Goal: Task Accomplishment & Management: Use online tool/utility

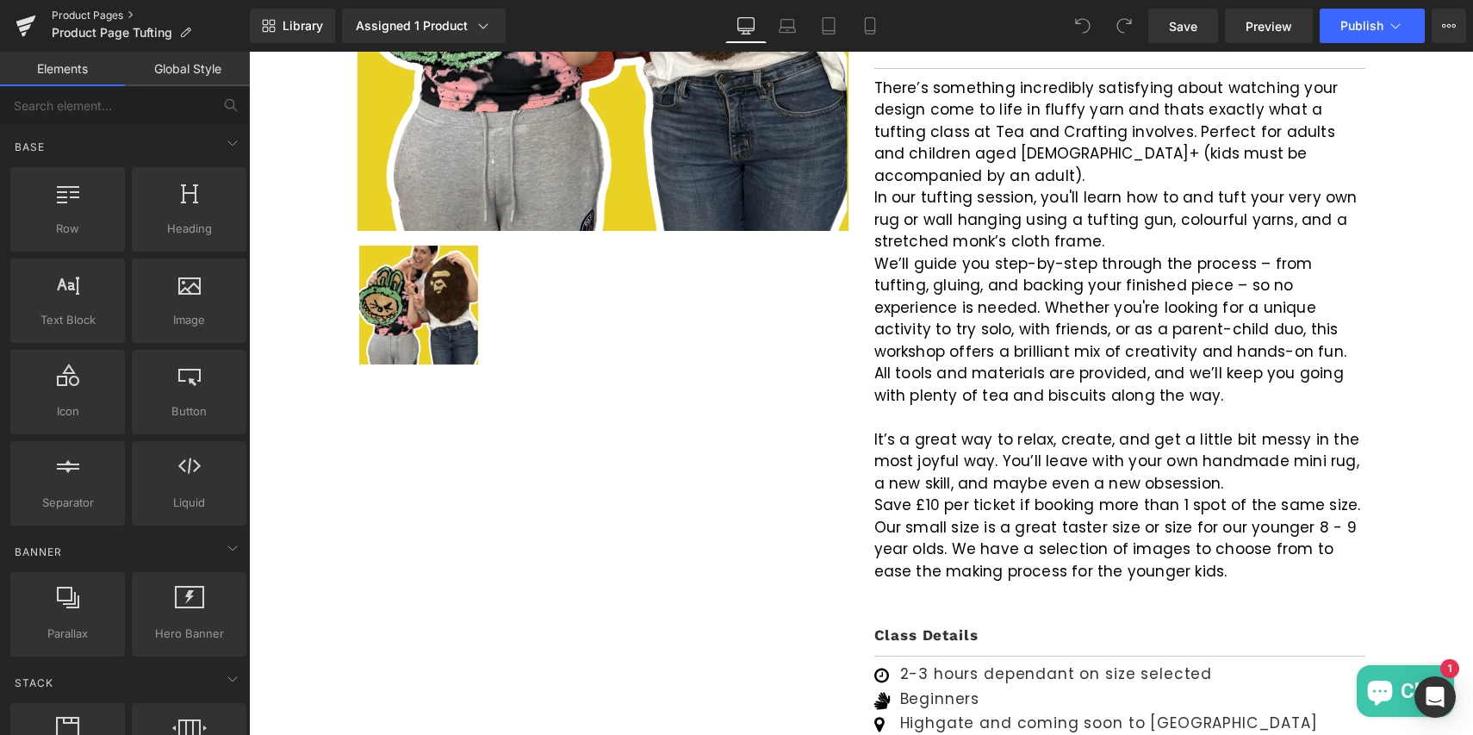
click at [103, 10] on link "Product Pages" at bounding box center [151, 16] width 198 height 14
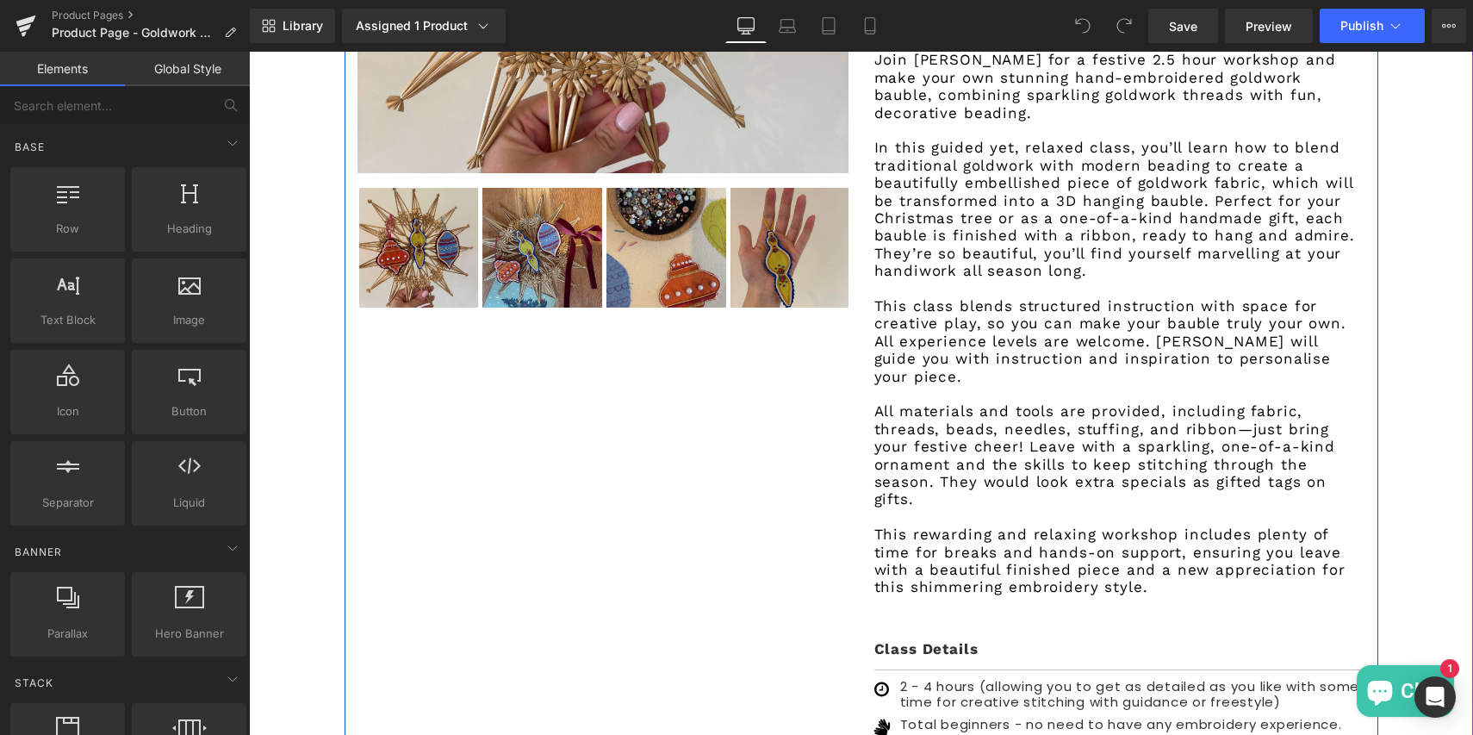
scroll to position [1035, 0]
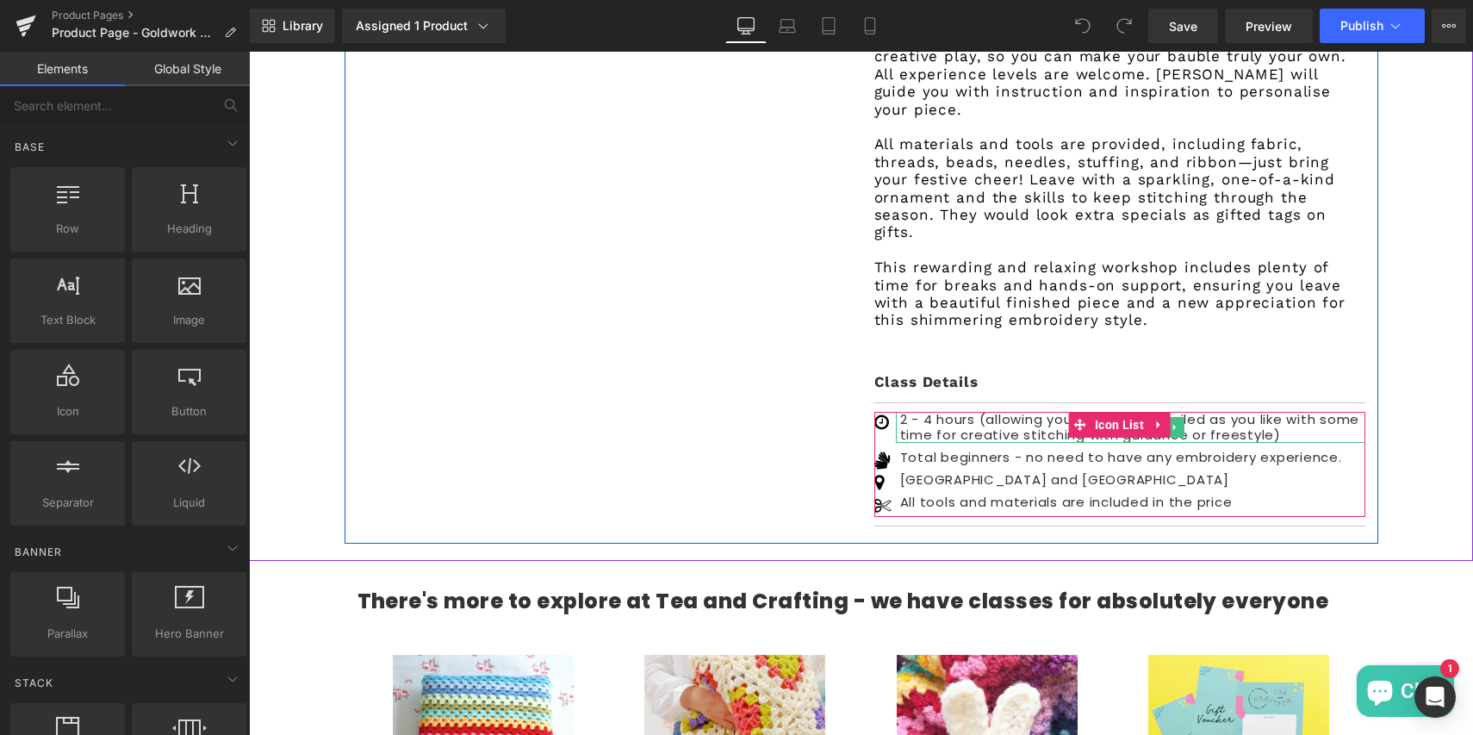
click at [934, 412] on p "2 - 4 hours (allowing you to get as detailed as you like with some time for cre…" at bounding box center [1132, 427] width 465 height 31
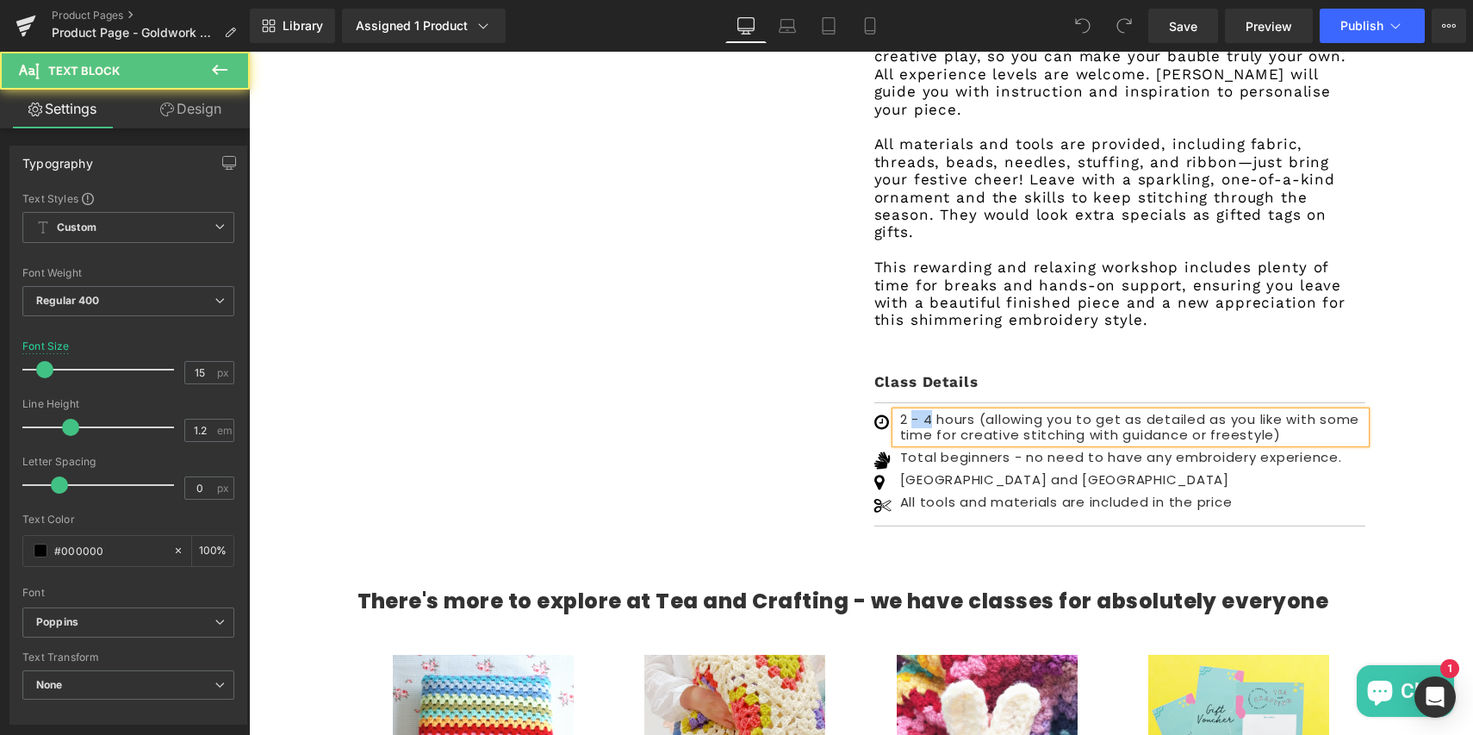
drag, startPoint x: 911, startPoint y: 366, endPoint x: 931, endPoint y: 365, distance: 19.8
click at [931, 412] on p "2 - 4 hours (allowing you to get as detailed as you like with some time for cre…" at bounding box center [1132, 427] width 465 height 31
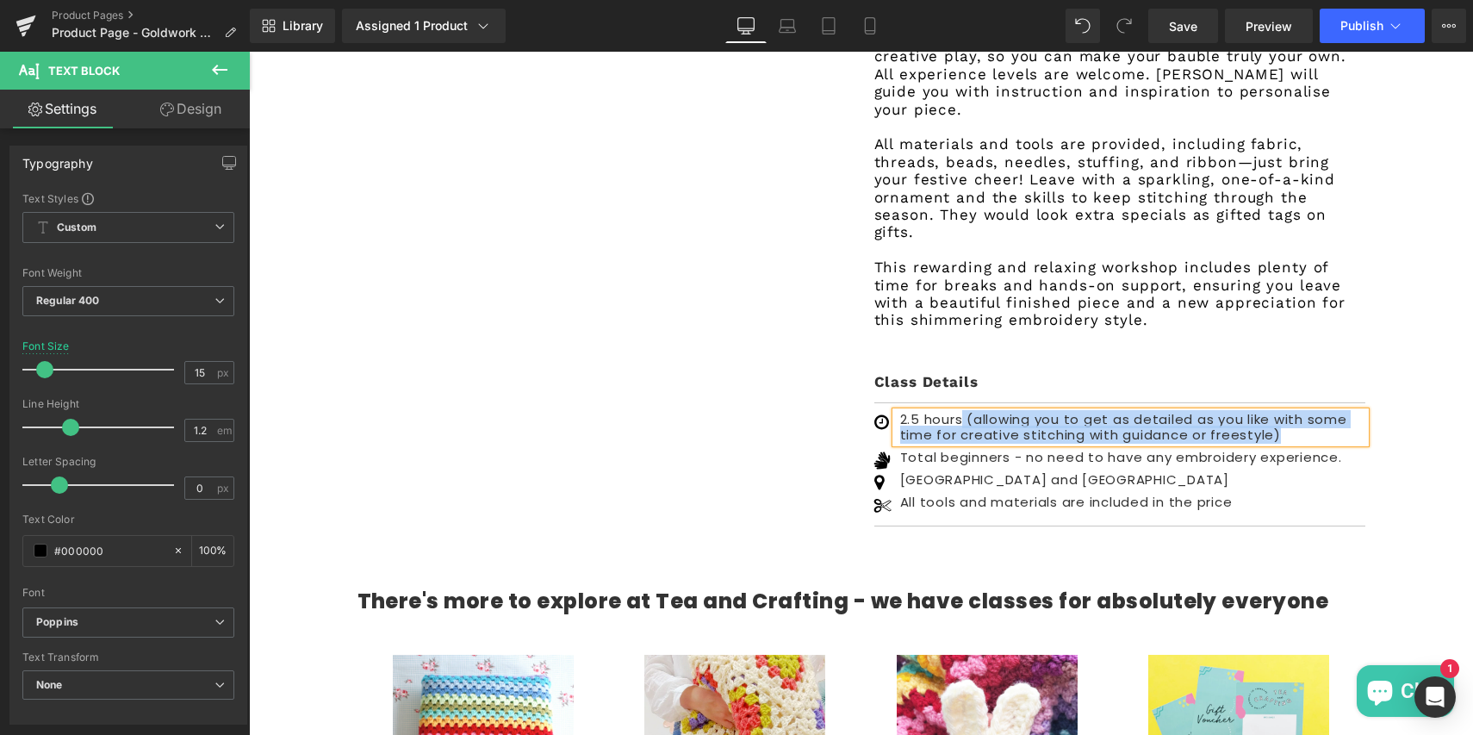
drag, startPoint x: 1284, startPoint y: 378, endPoint x: 964, endPoint y: 365, distance: 320.7
click at [964, 412] on p "2.5 hours (allowing you to get as detailed as you like with some time for creat…" at bounding box center [1132, 427] width 465 height 31
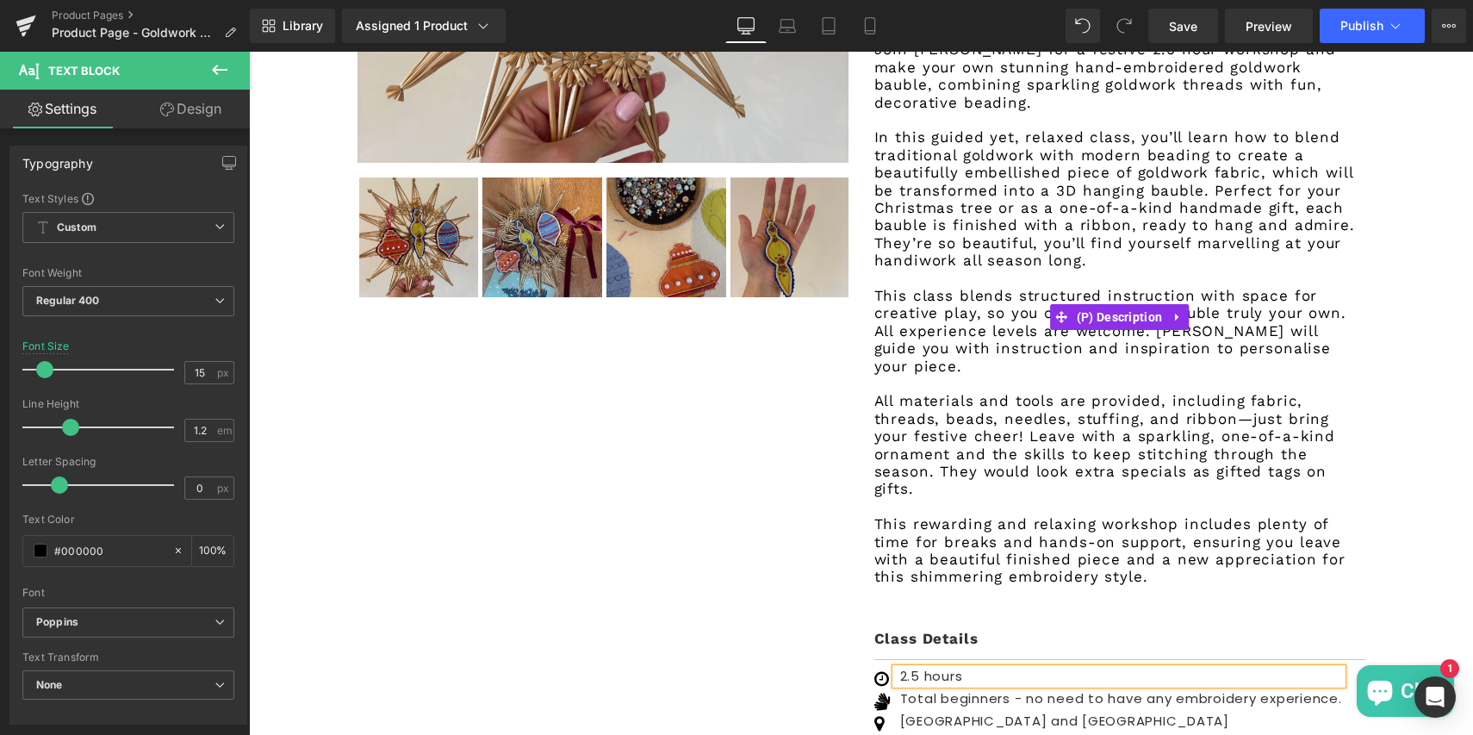
scroll to position [654, 0]
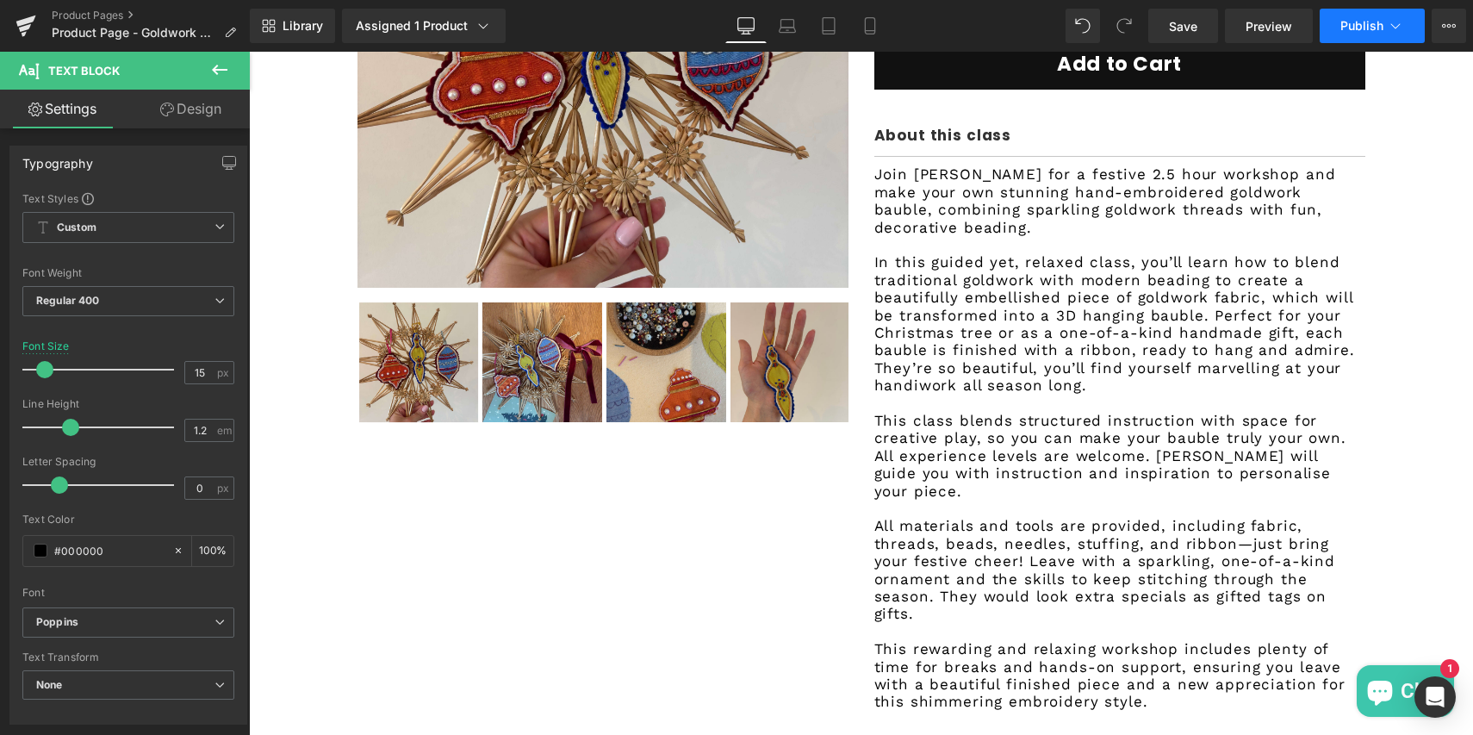
click at [1346, 32] on span "Publish" at bounding box center [1361, 26] width 43 height 14
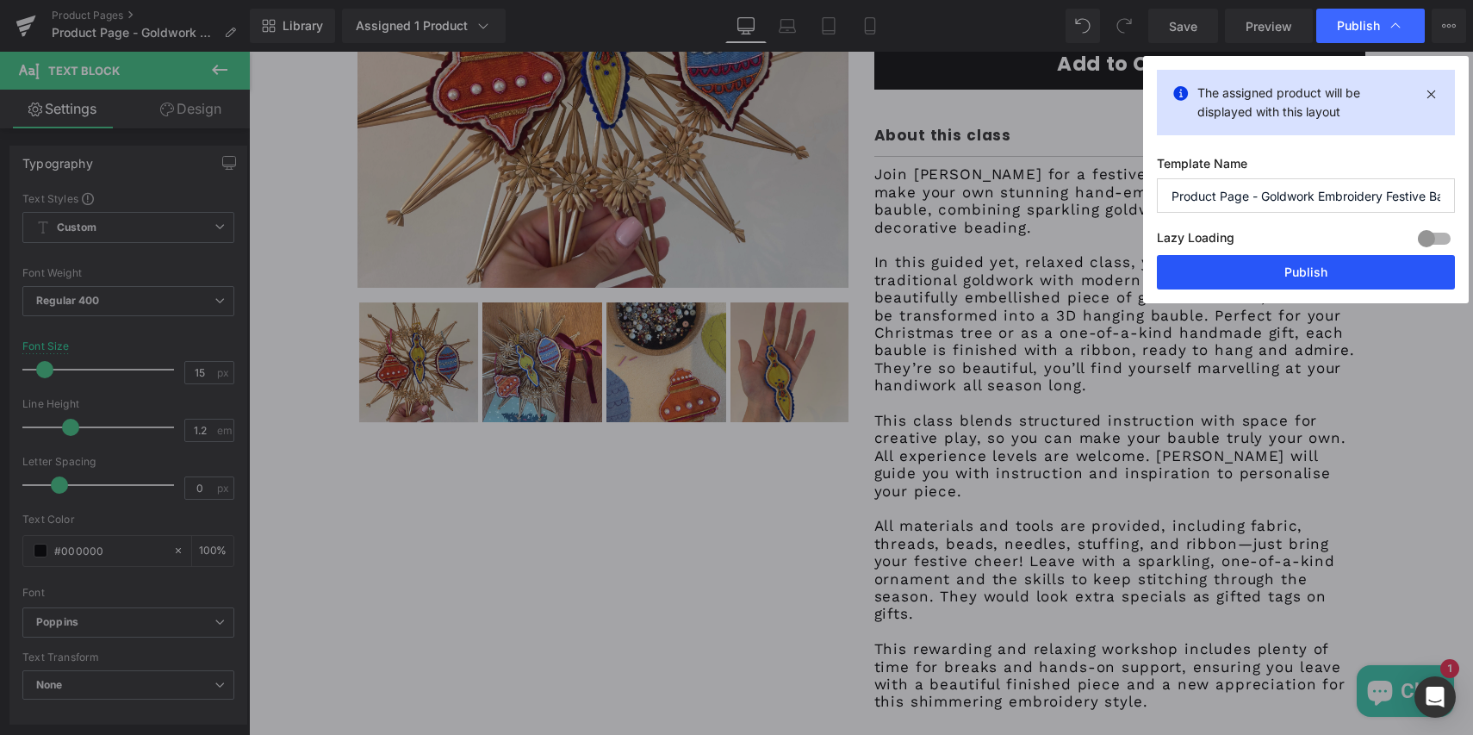
click at [1306, 274] on button "Publish" at bounding box center [1306, 272] width 298 height 34
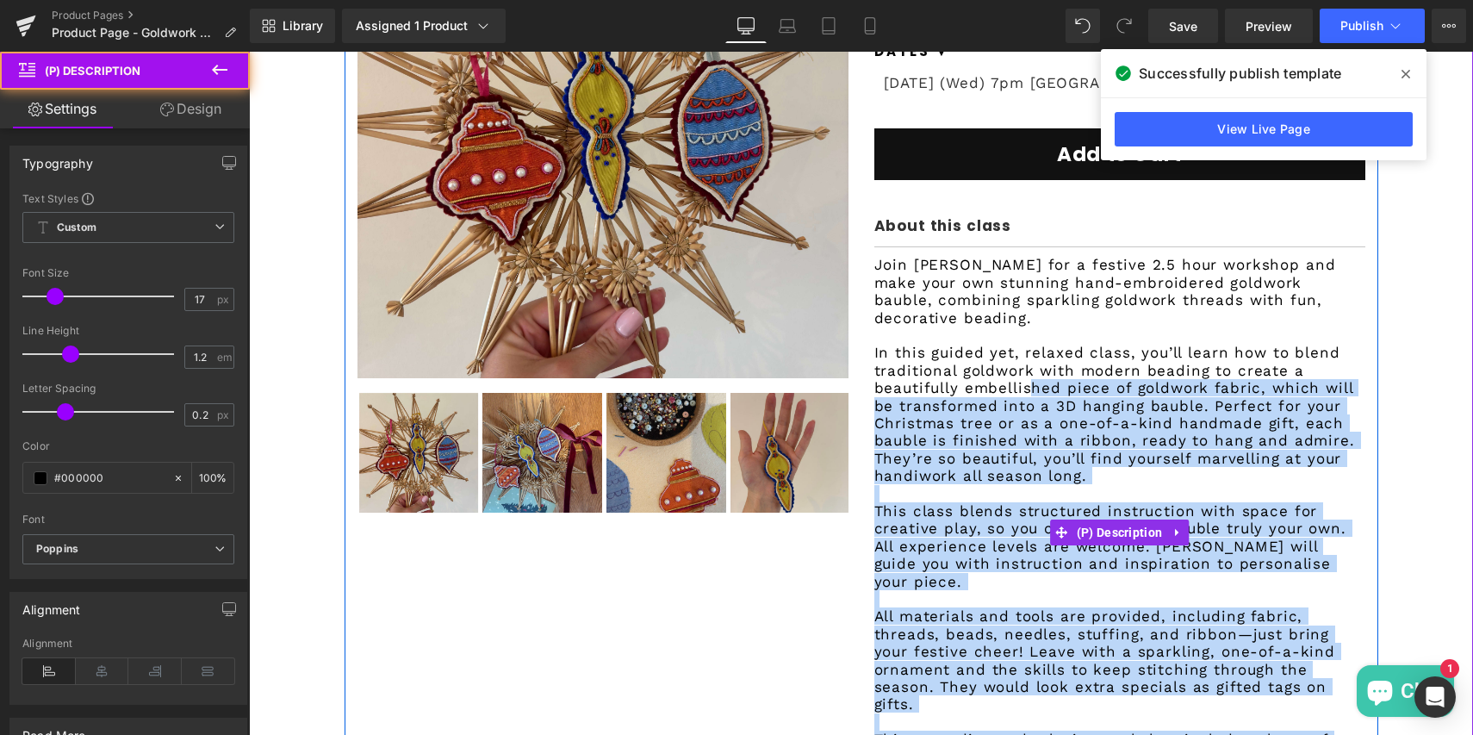
scroll to position [555, 0]
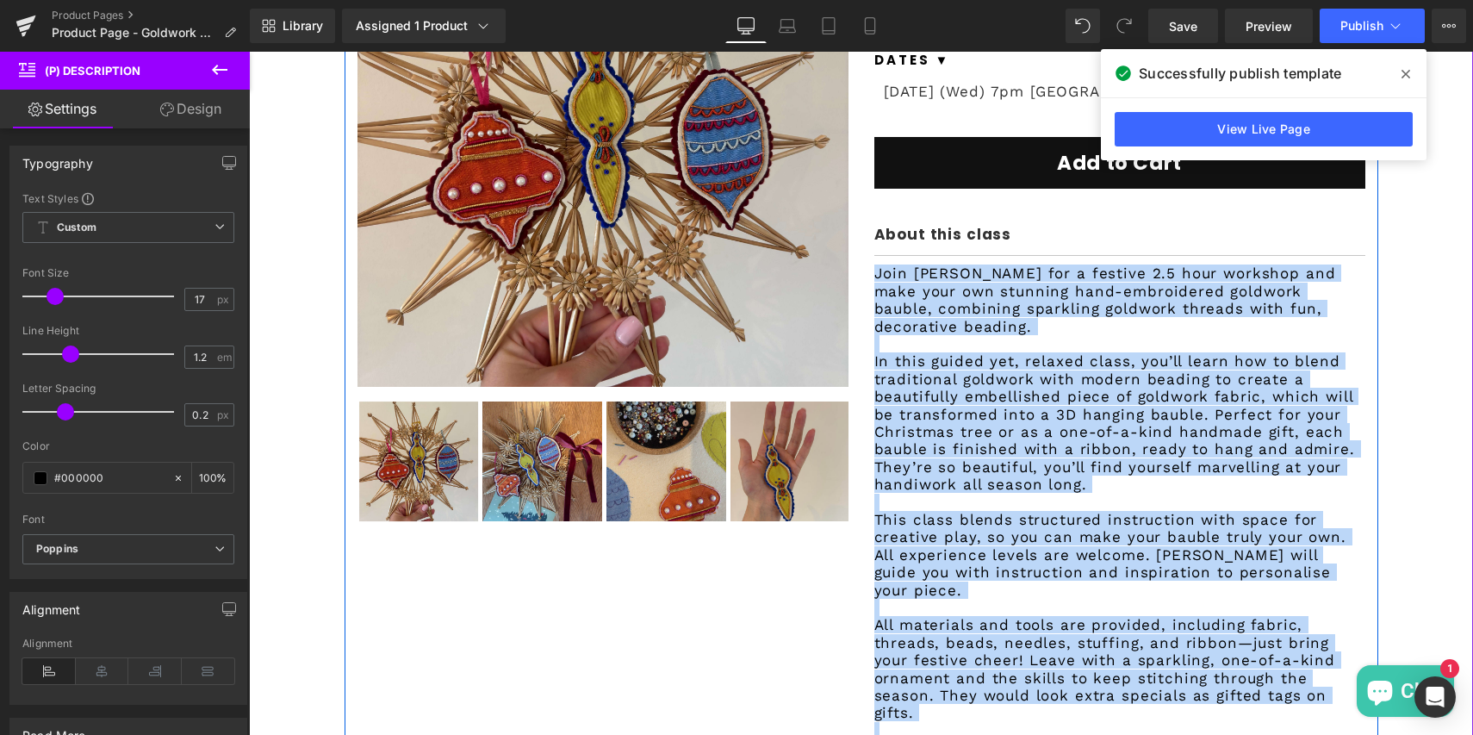
drag, startPoint x: 1113, startPoint y: 534, endPoint x: 870, endPoint y: 268, distance: 360.4
click at [870, 268] on div "Taster Goldwork Embroidery | Hand Embroidered Festive 3D Bauble (P) Title £0 £5…" at bounding box center [1119, 448] width 517 height 1104
copy span "Join Beth for a festive 2.5 hour workshop and make your own stunning hand-embro…"
